Goal: Task Accomplishment & Management: Use online tool/utility

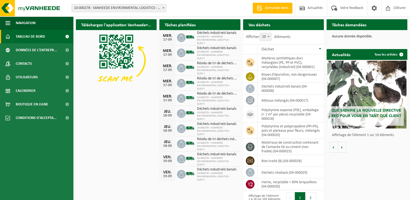
click at [21, 36] on span "Tableau de bord" at bounding box center [30, 37] width 29 height 14
click at [28, 90] on span "Calendrier" at bounding box center [26, 91] width 20 height 14
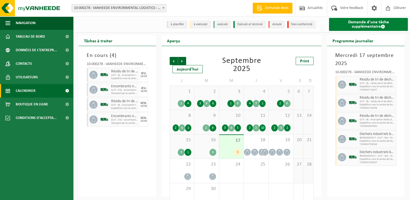
click at [360, 21] on link "Demande d'une tâche supplémentaire" at bounding box center [368, 24] width 79 height 13
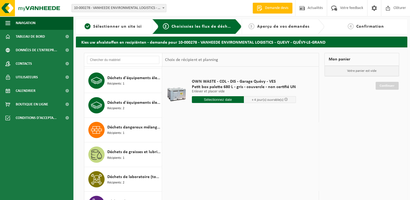
scroll to position [949, 0]
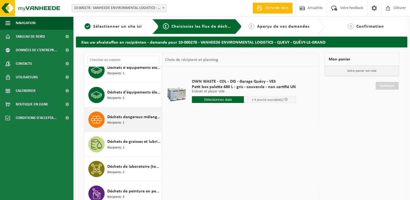
click at [121, 114] on span "Déchets dangereux mélangés : non ADR" at bounding box center [133, 117] width 53 height 7
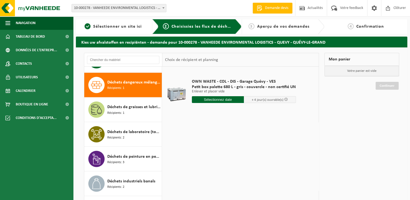
scroll to position [986, 0]
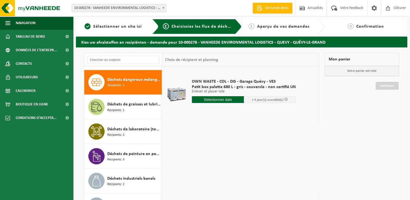
click at [140, 76] on span "Déchets dangereux mélangés : non ADR" at bounding box center [133, 79] width 53 height 7
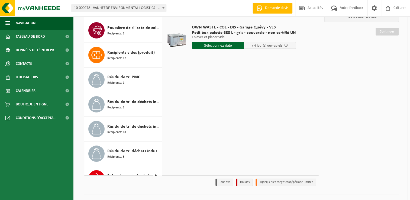
scroll to position [2200, 0]
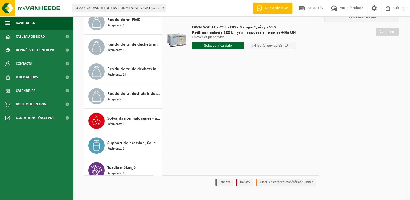
click at [338, 143] on div "Mon panier Votre panier est vide Continuer" at bounding box center [362, 94] width 80 height 190
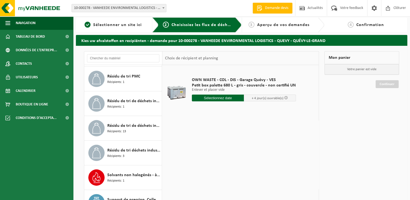
scroll to position [0, 0]
